Goal: Task Accomplishment & Management: Use online tool/utility

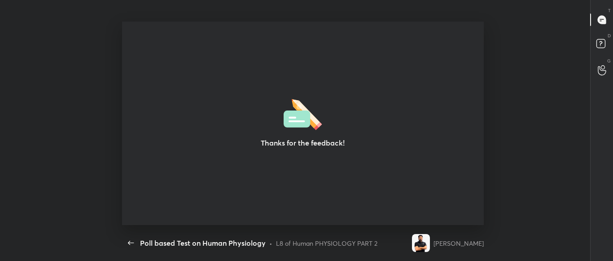
scroll to position [3, 0]
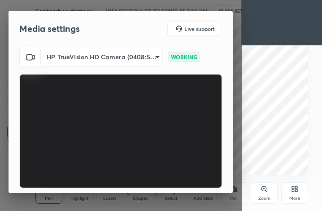
scroll to position [84, 0]
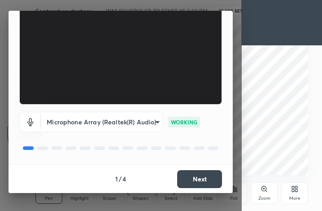
click at [194, 177] on button "Next" at bounding box center [199, 179] width 45 height 18
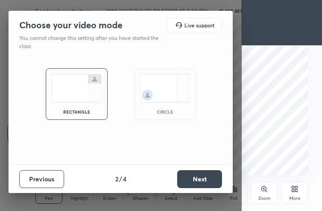
click at [194, 177] on button "Next" at bounding box center [199, 179] width 45 height 18
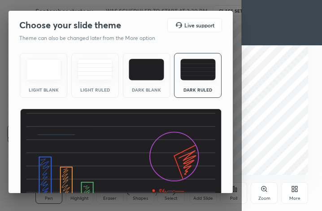
scroll to position [58, 0]
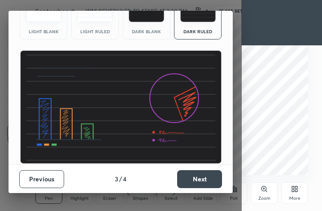
click at [200, 178] on button "Next" at bounding box center [199, 179] width 45 height 18
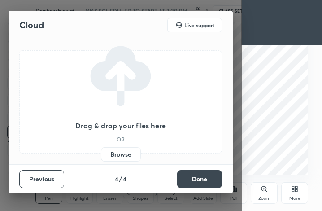
scroll to position [0, 0]
click at [200, 178] on button "Done" at bounding box center [199, 179] width 45 height 18
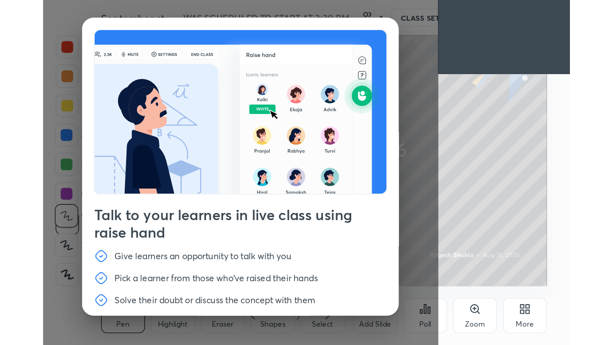
scroll to position [31, 0]
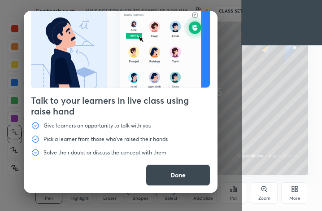
click at [190, 174] on button "Done" at bounding box center [178, 175] width 65 height 22
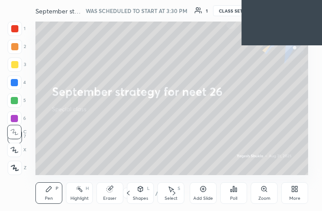
click at [297, 193] on div "More" at bounding box center [295, 193] width 27 height 22
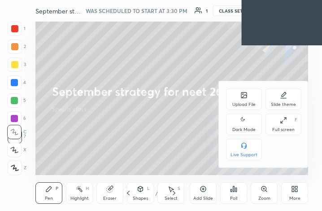
click at [281, 126] on div "Full screen F" at bounding box center [284, 125] width 36 height 22
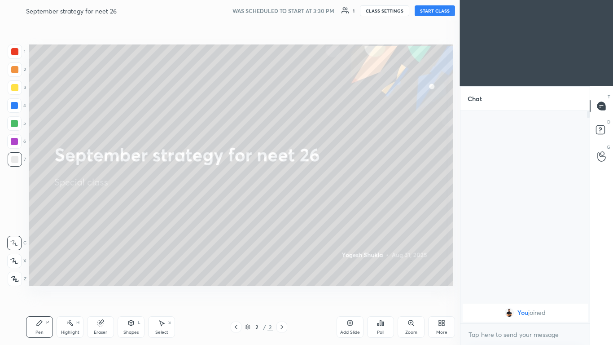
scroll to position [0, 0]
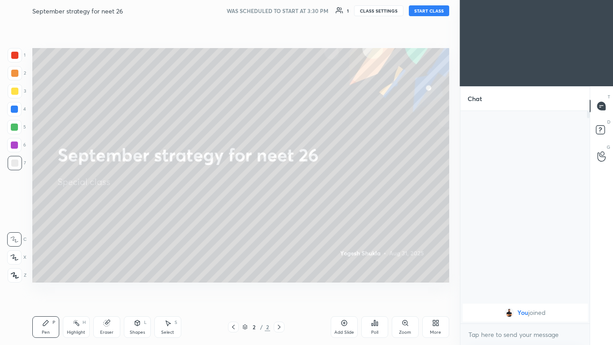
click at [322, 9] on button "START CLASS" at bounding box center [429, 10] width 40 height 11
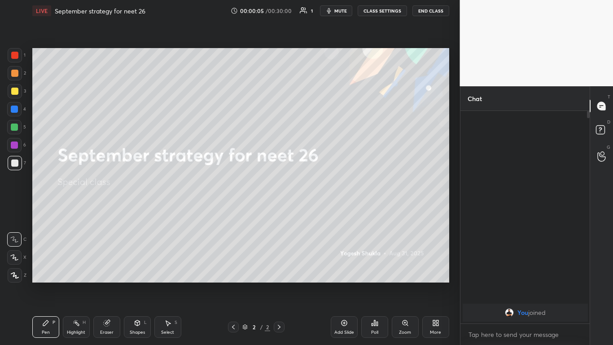
click at [16, 90] on div at bounding box center [14, 91] width 7 height 7
click at [15, 211] on icon at bounding box center [14, 257] width 8 height 6
click at [16, 162] on div at bounding box center [14, 162] width 7 height 7
click at [15, 93] on div at bounding box center [14, 91] width 7 height 7
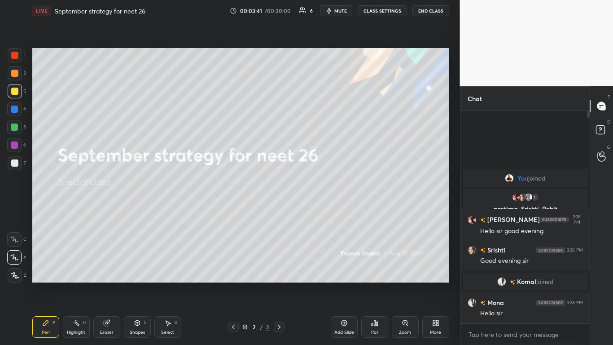
click at [14, 164] on div at bounding box center [14, 162] width 7 height 7
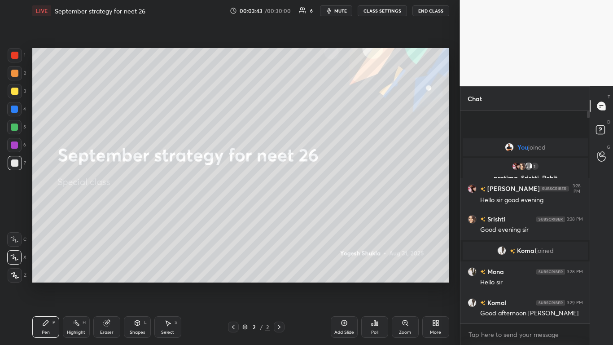
click at [14, 93] on div at bounding box center [14, 91] width 7 height 7
click at [16, 165] on div at bounding box center [14, 162] width 7 height 7
click at [15, 90] on div at bounding box center [14, 91] width 7 height 7
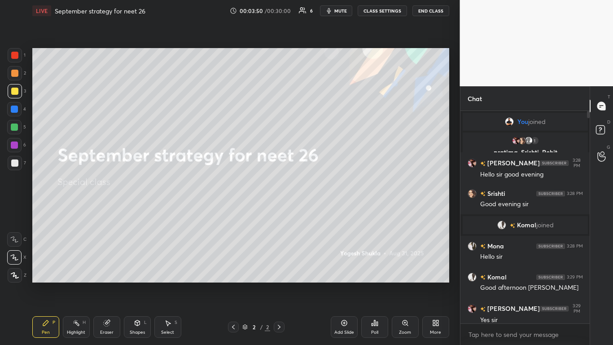
click at [11, 163] on div at bounding box center [14, 162] width 7 height 7
click at [13, 88] on div at bounding box center [14, 91] width 7 height 7
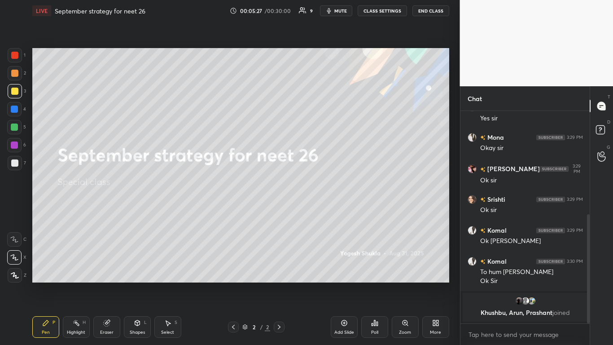
scroll to position [209, 0]
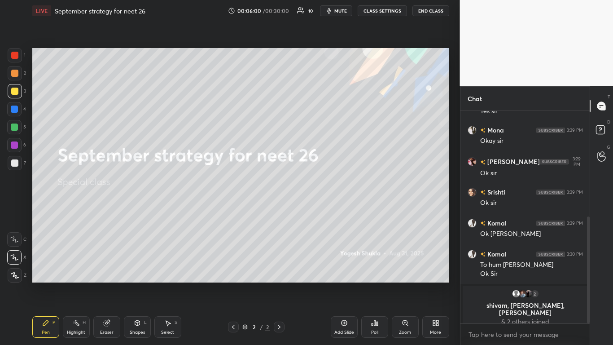
click at [16, 162] on div at bounding box center [14, 162] width 7 height 7
click at [322, 11] on button "End Class" at bounding box center [431, 10] width 37 height 11
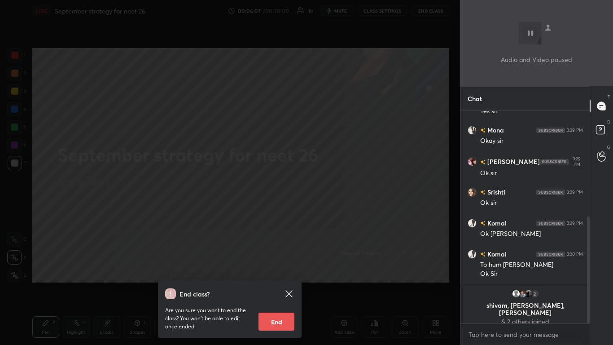
click at [285, 211] on button "End" at bounding box center [277, 322] width 36 height 18
type textarea "x"
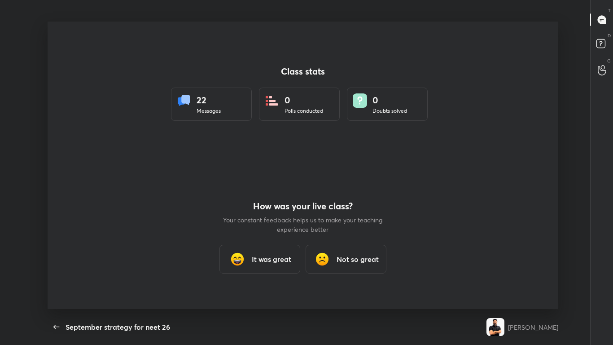
scroll to position [44624, 44305]
click at [281, 211] on h3 "It was great" at bounding box center [272, 259] width 40 height 11
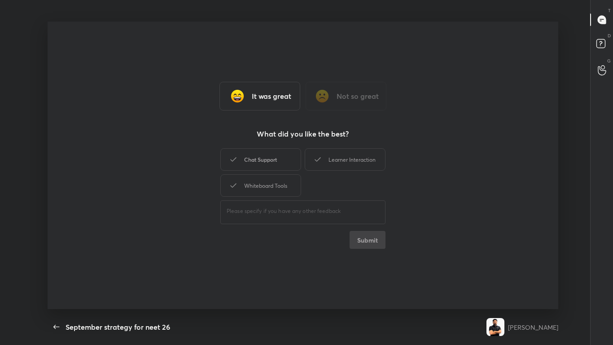
click at [275, 161] on div "Chat Support" at bounding box center [261, 159] width 81 height 22
click at [322, 211] on button "Submit" at bounding box center [368, 240] width 36 height 18
